Goal: Transaction & Acquisition: Book appointment/travel/reservation

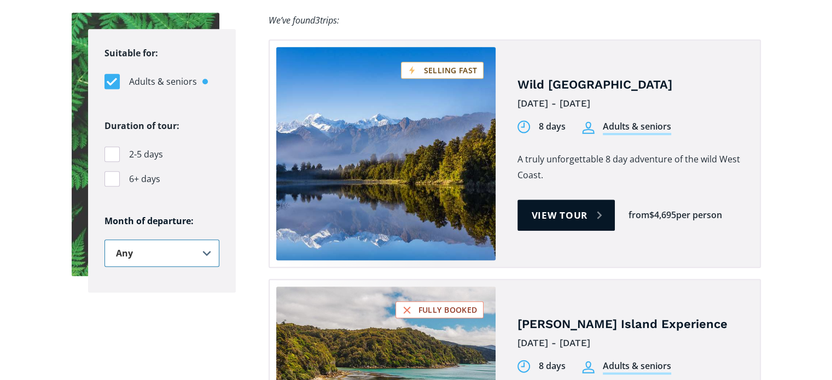
scroll to position [657, 0]
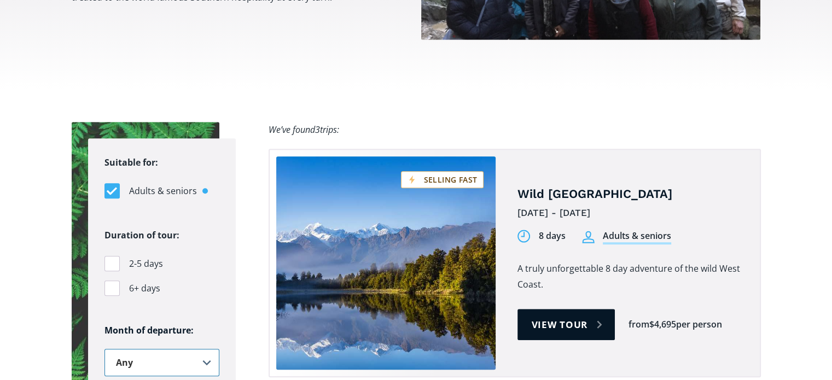
click at [160, 349] on select "Any January February March April May June July August September October Novembe…" at bounding box center [162, 362] width 115 height 27
click at [105, 349] on select "Any January February March April May June July August September October Novembe…" at bounding box center [162, 362] width 115 height 27
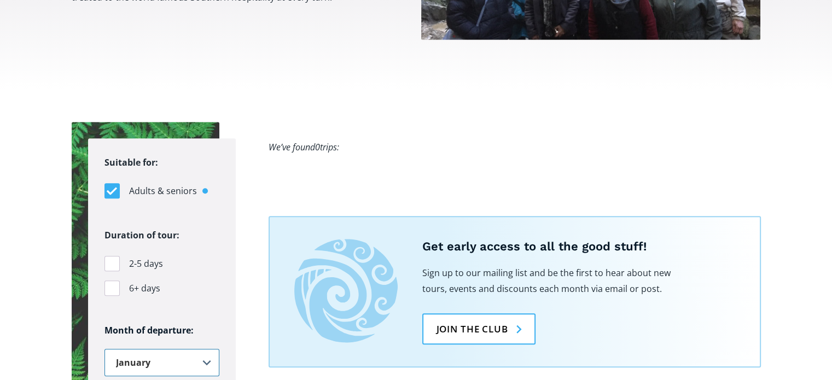
click at [144, 349] on select "Any January February March April May June July August September October Novembe…" at bounding box center [162, 362] width 115 height 27
click at [105, 349] on select "Any January February March April May June July August September October Novembe…" at bounding box center [162, 362] width 115 height 27
click at [165, 349] on select "Any January February March April May June July August September October Novembe…" at bounding box center [162, 362] width 115 height 27
click at [105, 349] on select "Any January February March April May June July August September October Novembe…" at bounding box center [162, 362] width 115 height 27
click at [134, 349] on select "Any January February March April May June July August September October Novembe…" at bounding box center [162, 362] width 115 height 27
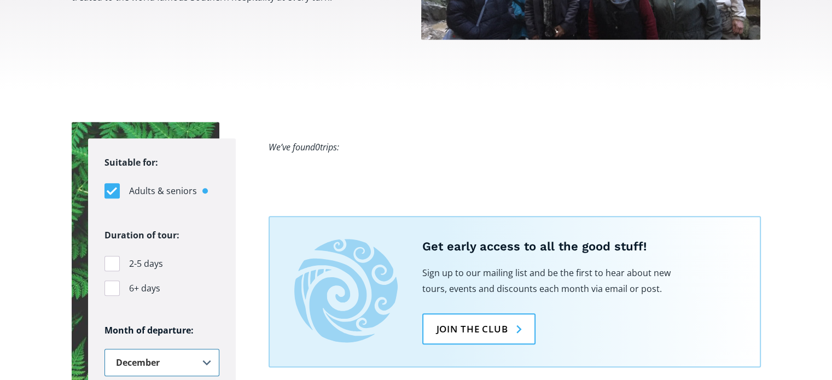
click at [105, 349] on select "Any January February March April May June July August September October Novembe…" at bounding box center [162, 362] width 115 height 27
click at [172, 349] on select "Any January February March April May June July August September October Novembe…" at bounding box center [162, 362] width 115 height 27
click at [105, 349] on select "Any January February March April May June July August September October Novembe…" at bounding box center [162, 362] width 115 height 27
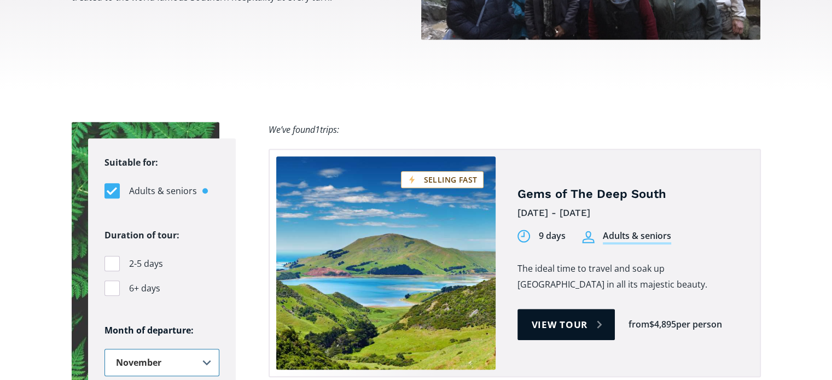
click at [165, 349] on select "Any January February March April May June July August September October Novembe…" at bounding box center [162, 362] width 115 height 27
click at [105, 349] on select "Any January February March April May June July August September October Novembe…" at bounding box center [162, 362] width 115 height 27
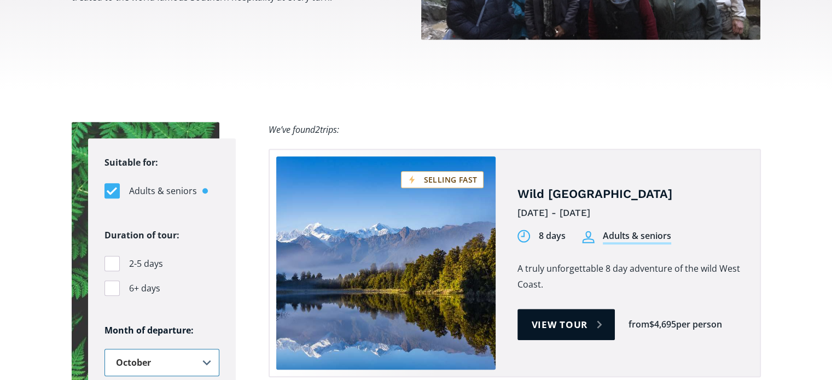
click at [167, 349] on select "Any January February March April May June July August September October Novembe…" at bounding box center [162, 362] width 115 height 27
select select ".september"
click at [105, 349] on select "Any January February March April May June July August September October Novembe…" at bounding box center [162, 362] width 115 height 27
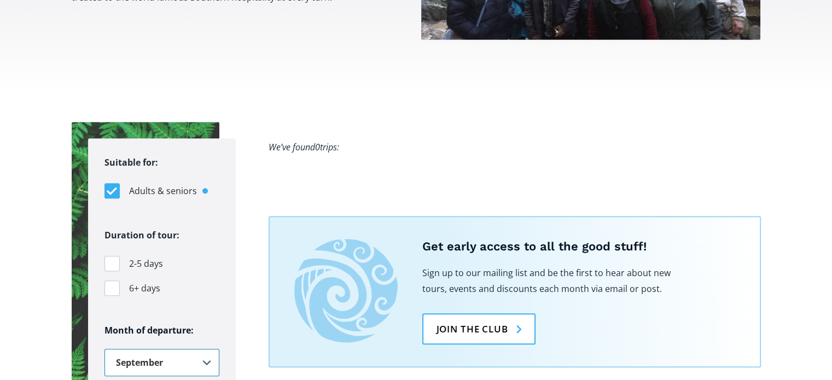
click at [160, 349] on select "Any January February March April May June July August September October Novembe…" at bounding box center [162, 362] width 115 height 27
select select "Filters"
click at [105, 349] on select "Any January February March April May June July August September October Novembe…" at bounding box center [162, 362] width 115 height 27
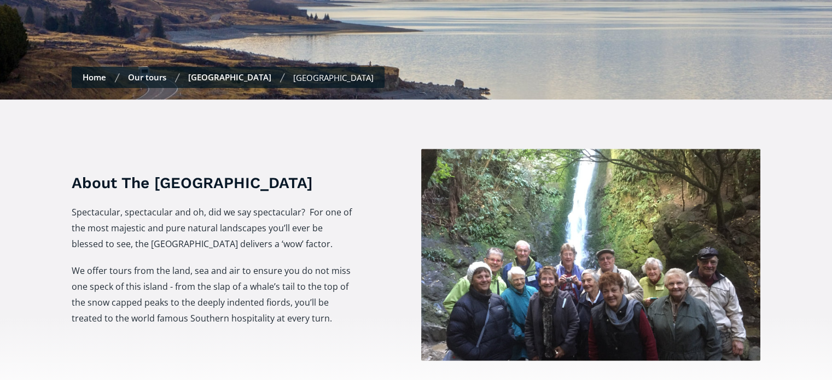
scroll to position [328, 0]
